Goal: Transaction & Acquisition: Purchase product/service

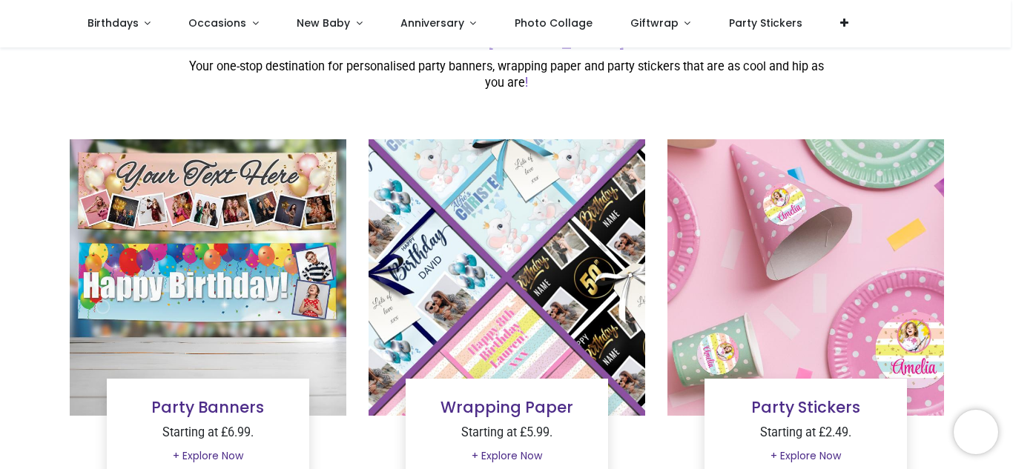
scroll to position [54, 0]
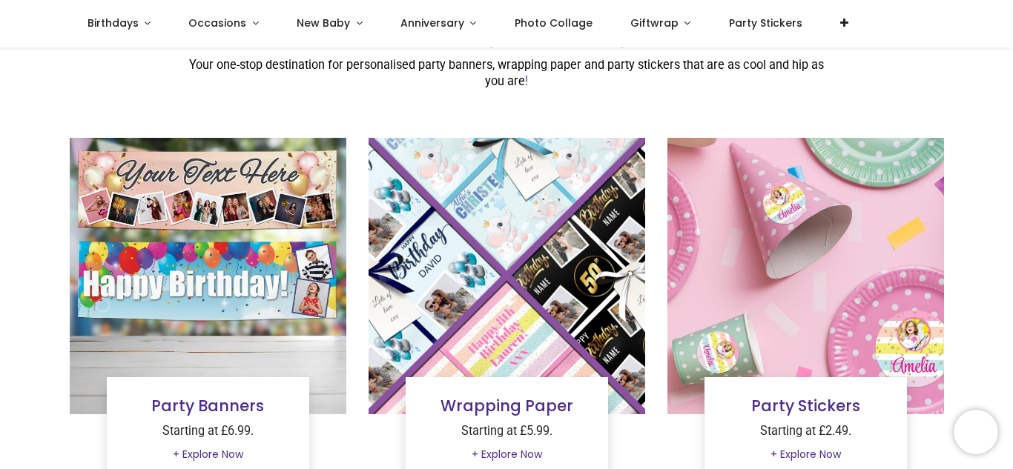
click at [853, 258] on img at bounding box center [805, 276] width 277 height 277
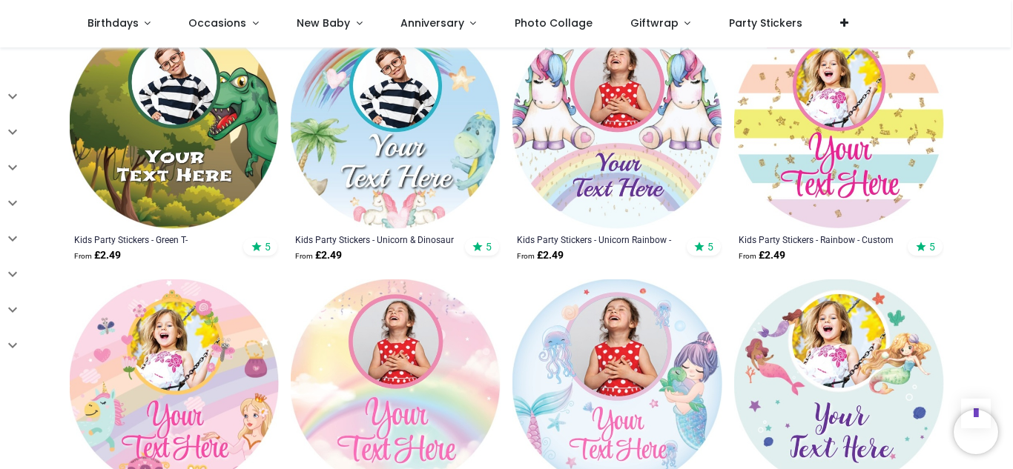
scroll to position [1662, 0]
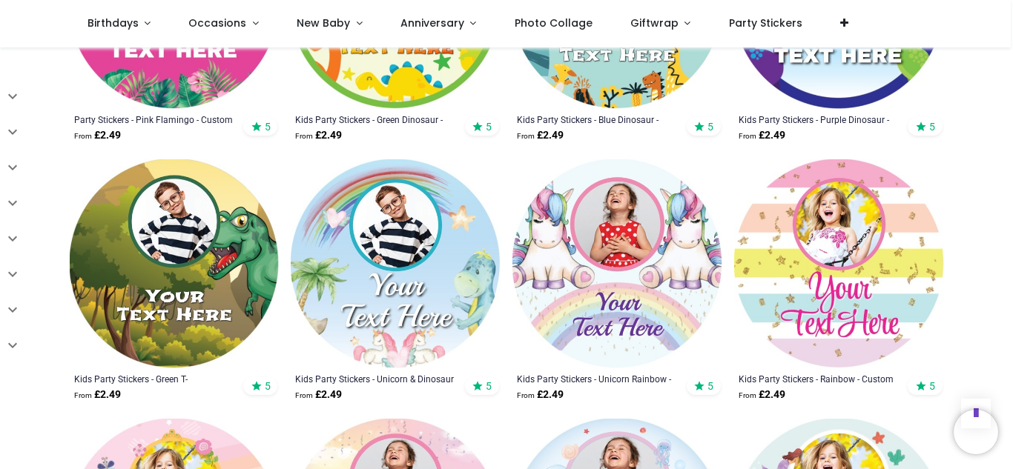
scroll to position [1442, 0]
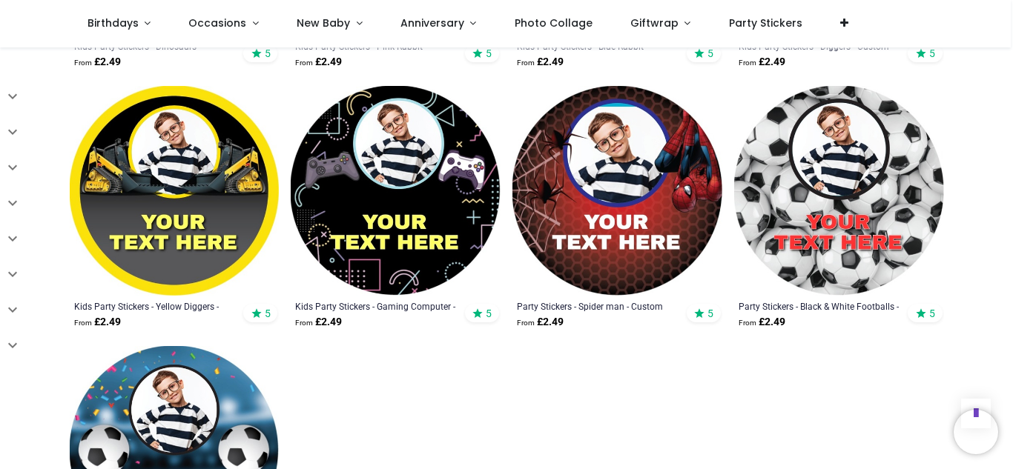
scroll to position [2309, 0]
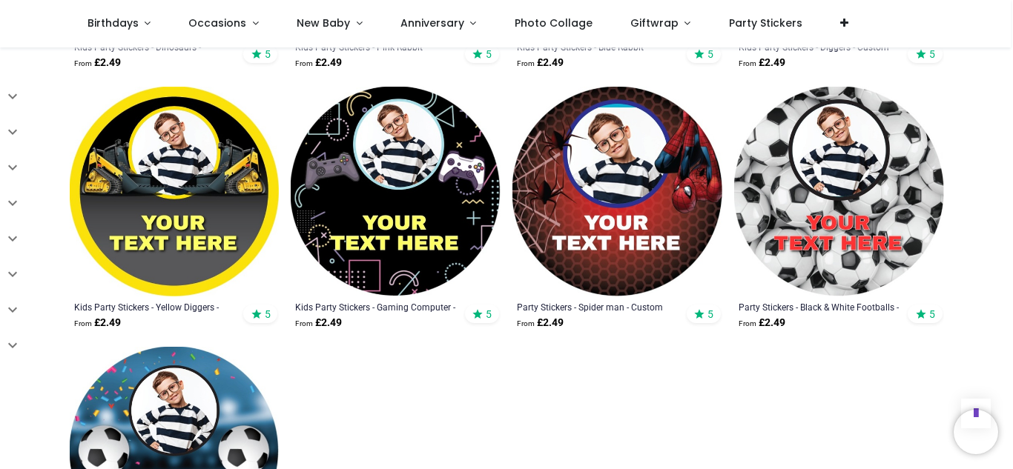
click at [423, 224] on img at bounding box center [396, 192] width 210 height 210
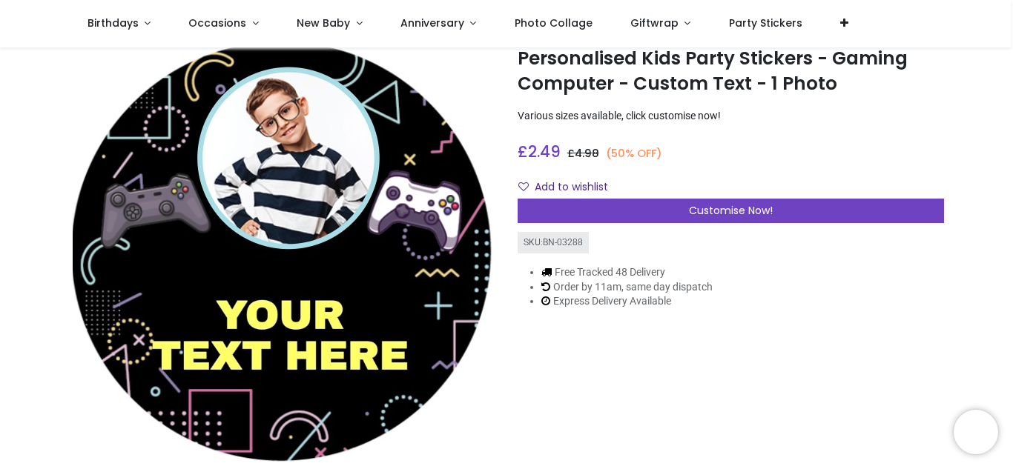
scroll to position [50, 0]
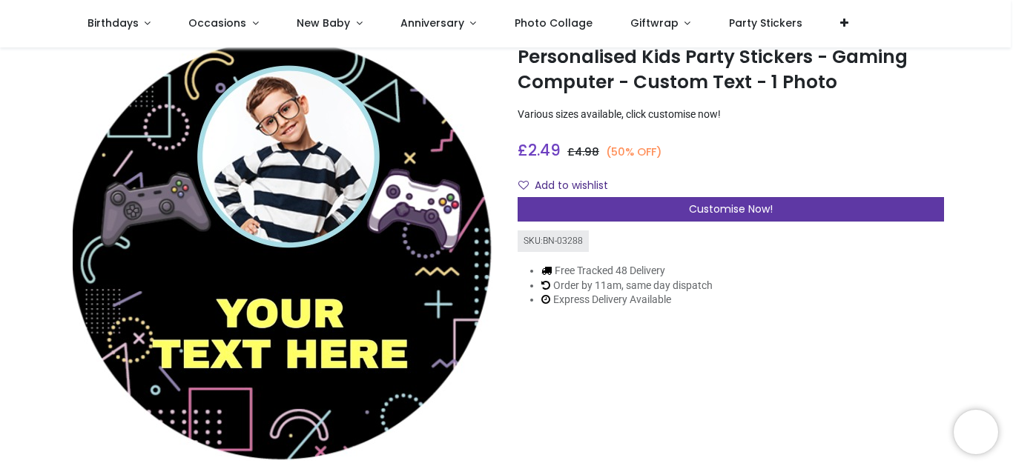
click at [796, 208] on div "Customise Now!" at bounding box center [731, 209] width 426 height 25
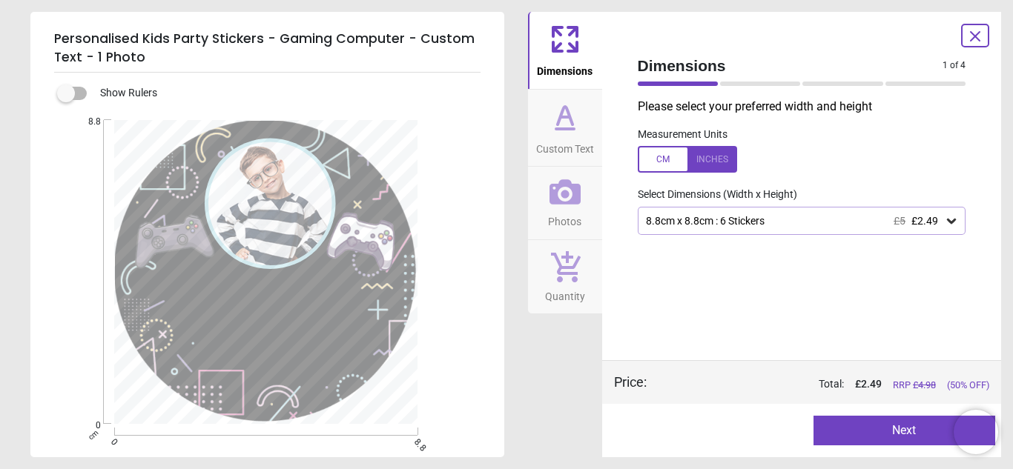
click at [952, 225] on icon at bounding box center [951, 221] width 15 height 15
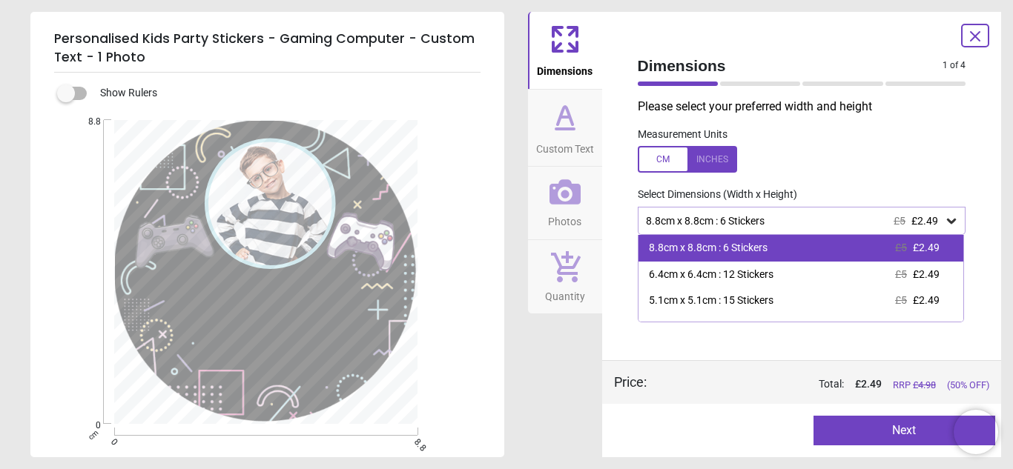
click at [807, 247] on div "8.8cm x 8.8cm : 6 Stickers £5 £2.49" at bounding box center [801, 248] width 326 height 27
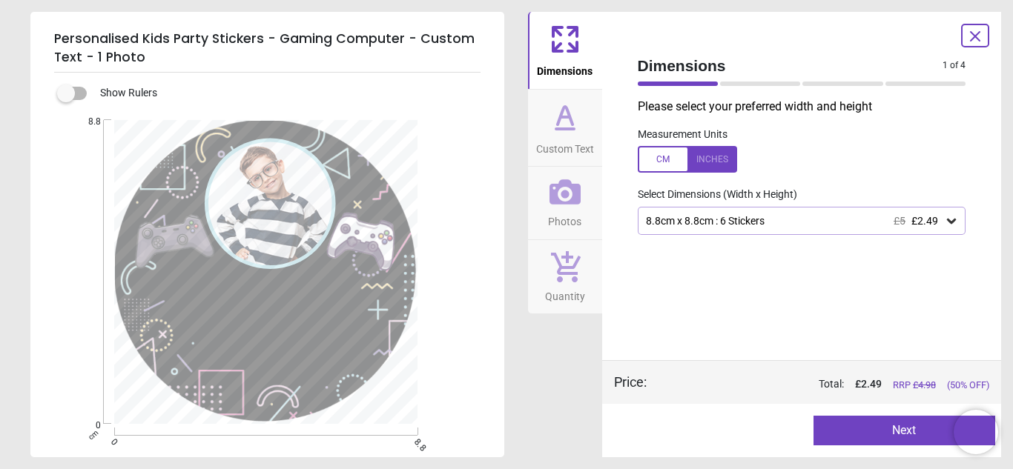
click at [954, 215] on icon at bounding box center [951, 221] width 15 height 15
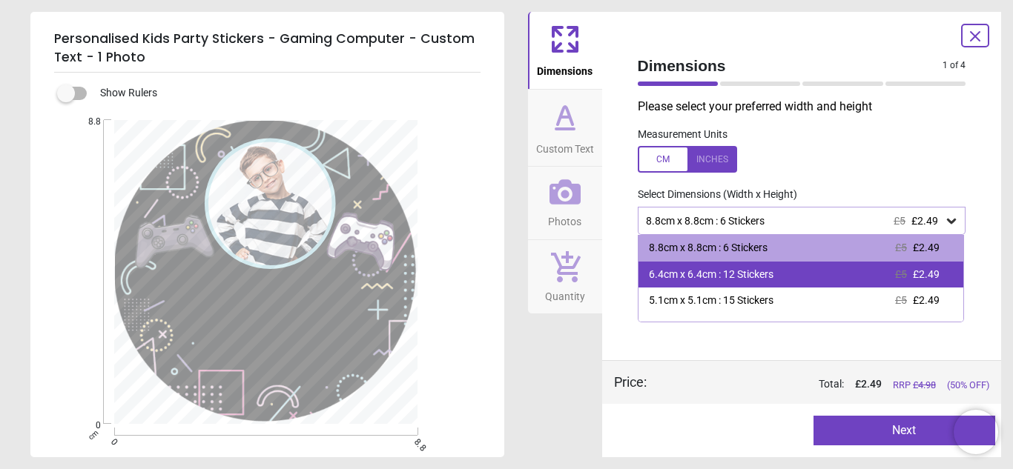
click at [766, 276] on div "6.4cm x 6.4cm : 12 Stickers" at bounding box center [711, 275] width 125 height 15
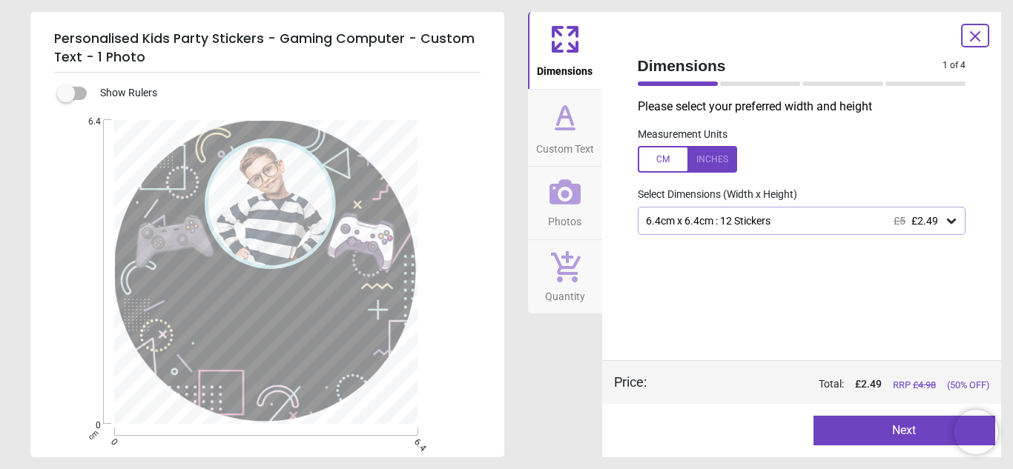
click at [954, 214] on icon at bounding box center [951, 221] width 15 height 15
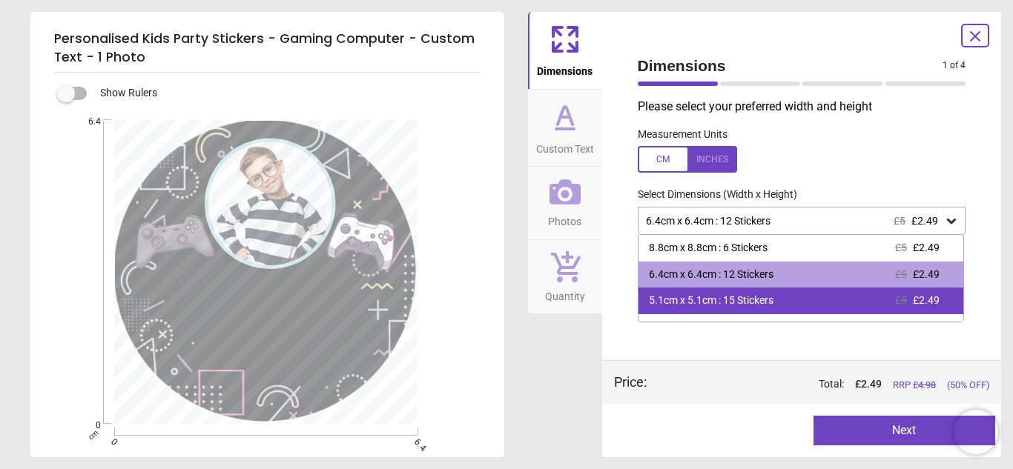
click at [775, 311] on div "5.1cm x 5.1cm : 15 Stickers £5 £2.49" at bounding box center [801, 301] width 326 height 27
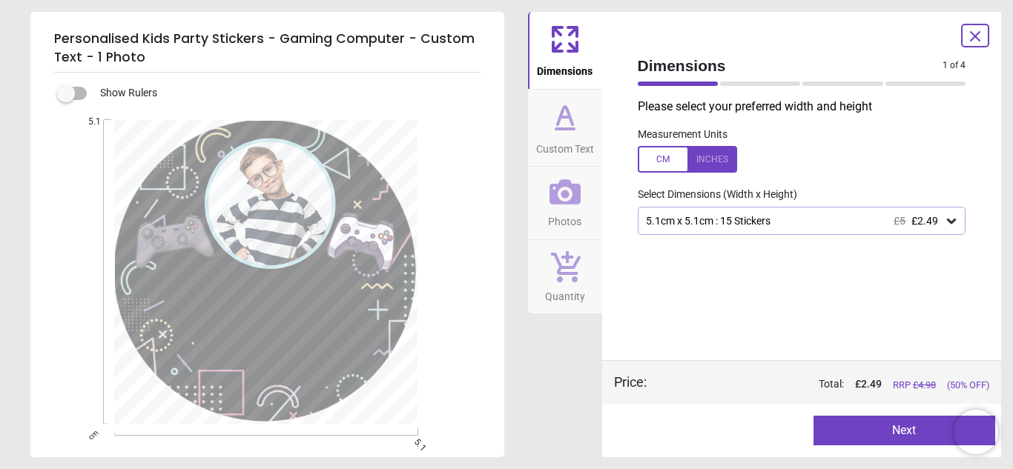
click at [66, 93] on label at bounding box center [66, 93] width 0 height 0
click at [956, 228] on icon at bounding box center [951, 221] width 15 height 15
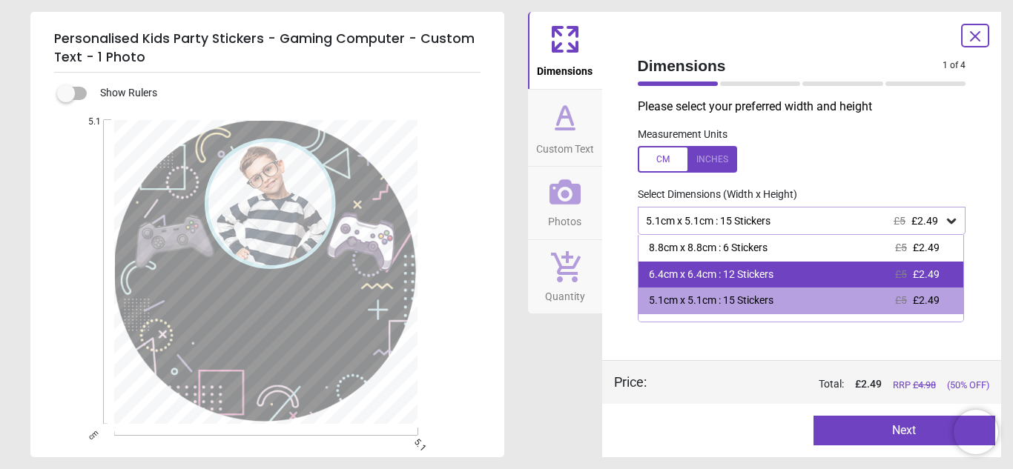
click at [793, 284] on div "6.4cm x 6.4cm : 12 Stickers £5 £2.49" at bounding box center [801, 275] width 326 height 27
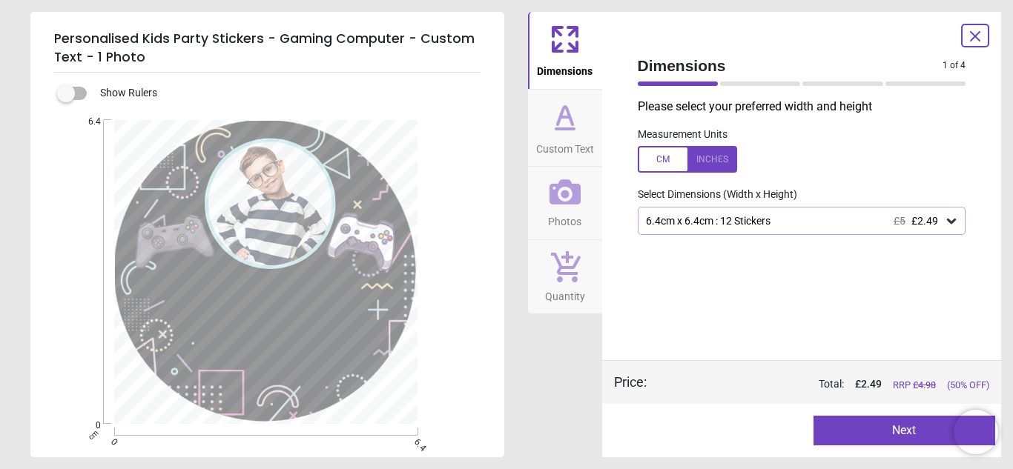
click at [902, 426] on button "Next" at bounding box center [904, 431] width 182 height 30
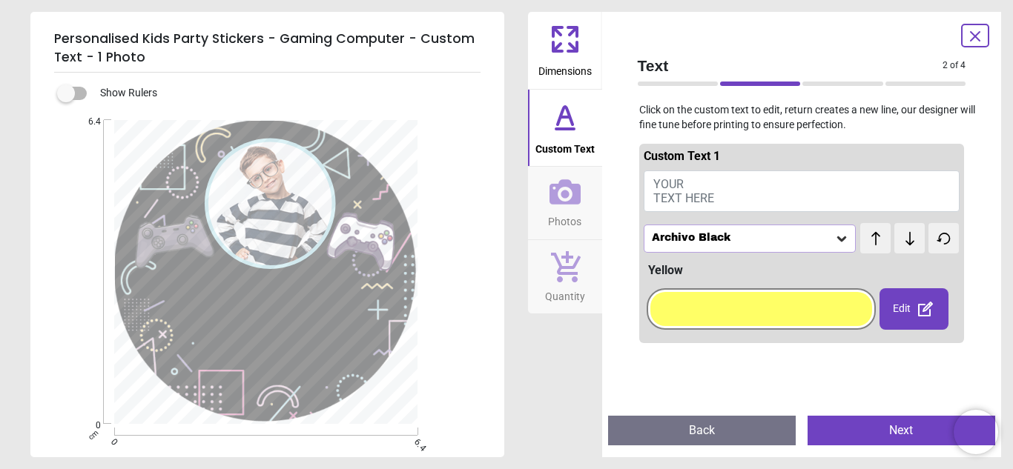
click at [875, 191] on button "YOUR TEXT HERE" at bounding box center [802, 192] width 317 height 42
click at [308, 329] on textarea "**********" at bounding box center [265, 332] width 194 height 27
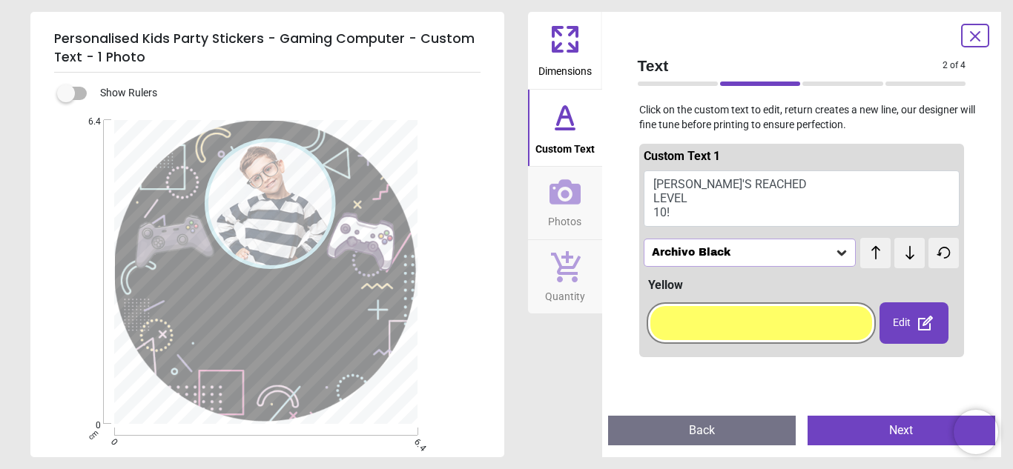
click at [247, 352] on textarea "**********" at bounding box center [265, 331] width 194 height 56
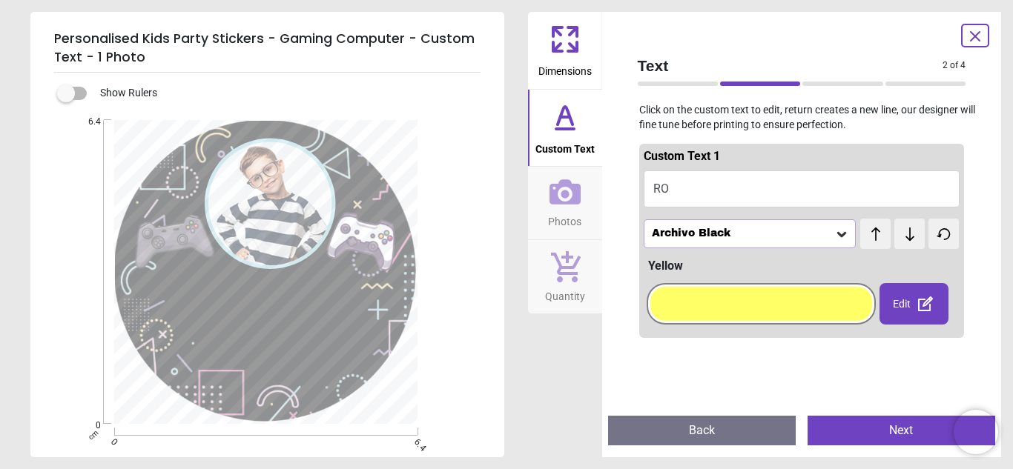
type textarea "*"
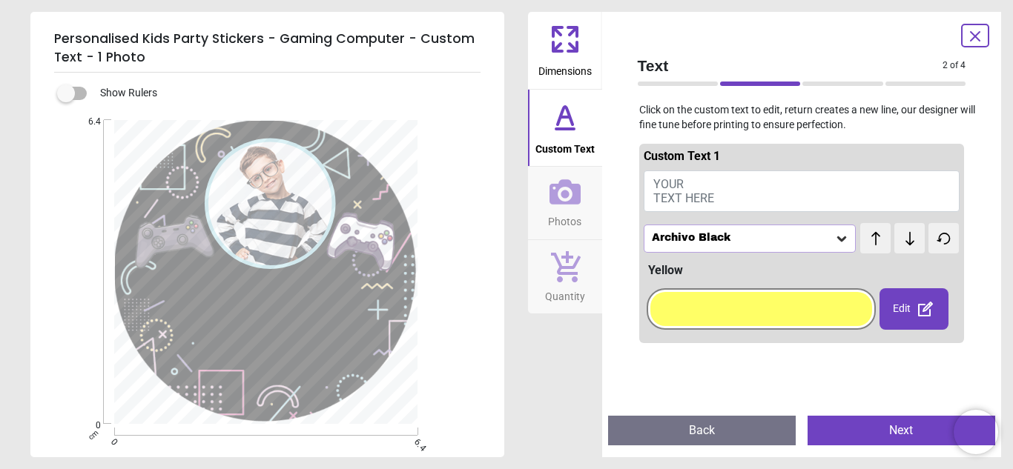
click at [730, 194] on button "YOUR TEXT HERE" at bounding box center [802, 192] width 317 height 42
click at [261, 324] on textarea "**********" at bounding box center [265, 332] width 194 height 31
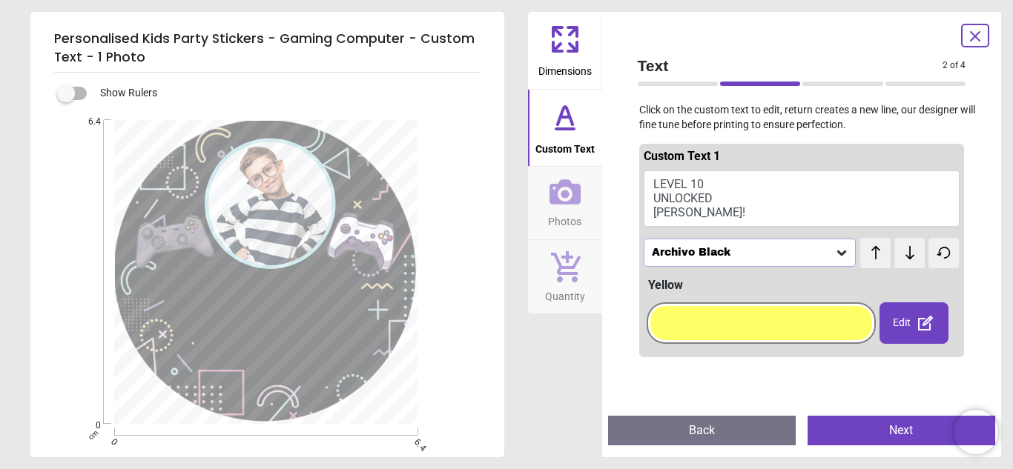
type textarea "******** ******** *****"
click at [840, 433] on button "Next" at bounding box center [902, 431] width 188 height 30
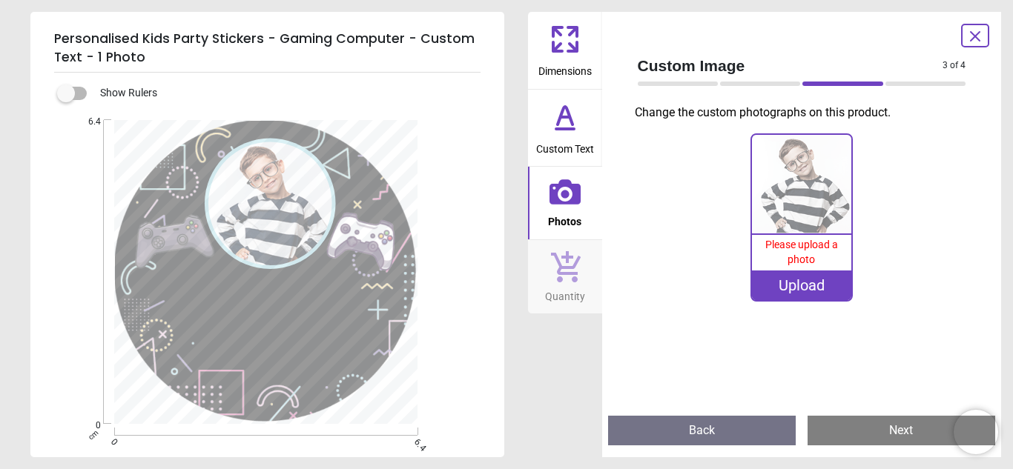
click at [793, 290] on div "Upload" at bounding box center [801, 286] width 99 height 30
click at [811, 289] on div "Upload" at bounding box center [801, 286] width 99 height 30
click at [823, 285] on div "Upload" at bounding box center [801, 286] width 99 height 30
click at [768, 288] on div "Upload" at bounding box center [801, 286] width 99 height 30
click at [776, 283] on div "Upload" at bounding box center [801, 286] width 99 height 30
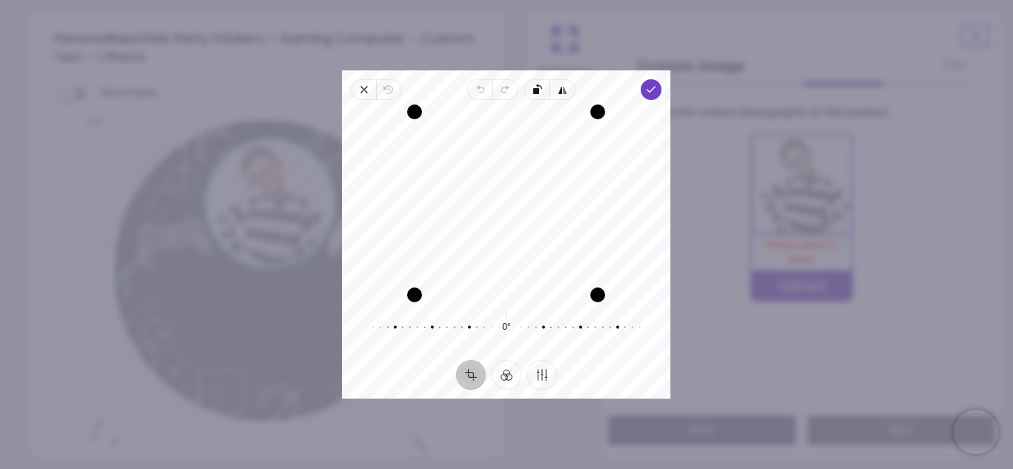
drag, startPoint x: 549, startPoint y: 269, endPoint x: 532, endPoint y: 282, distance: 21.8
click at [532, 282] on div "Recenter" at bounding box center [506, 203] width 305 height 183
click at [653, 90] on icon "button" at bounding box center [652, 90] width 12 height 12
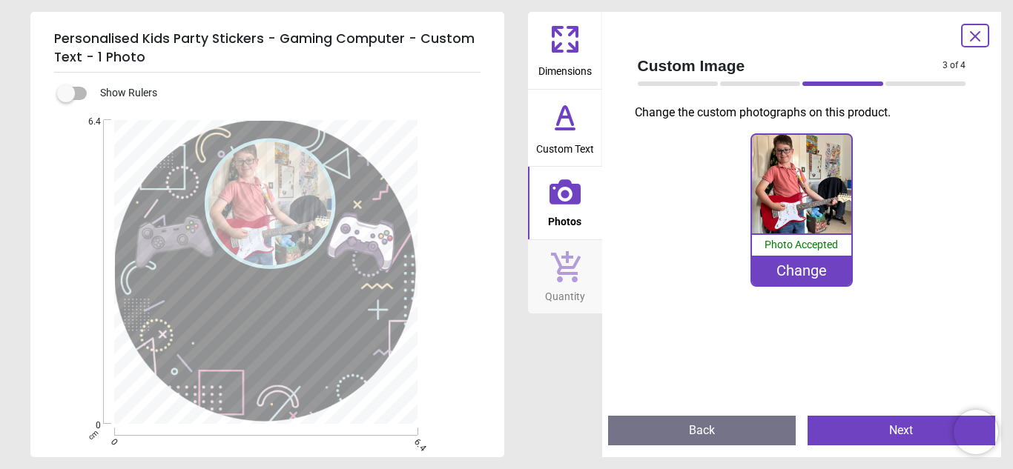
scroll to position [50, 0]
